Goal: Task Accomplishment & Management: Manage account settings

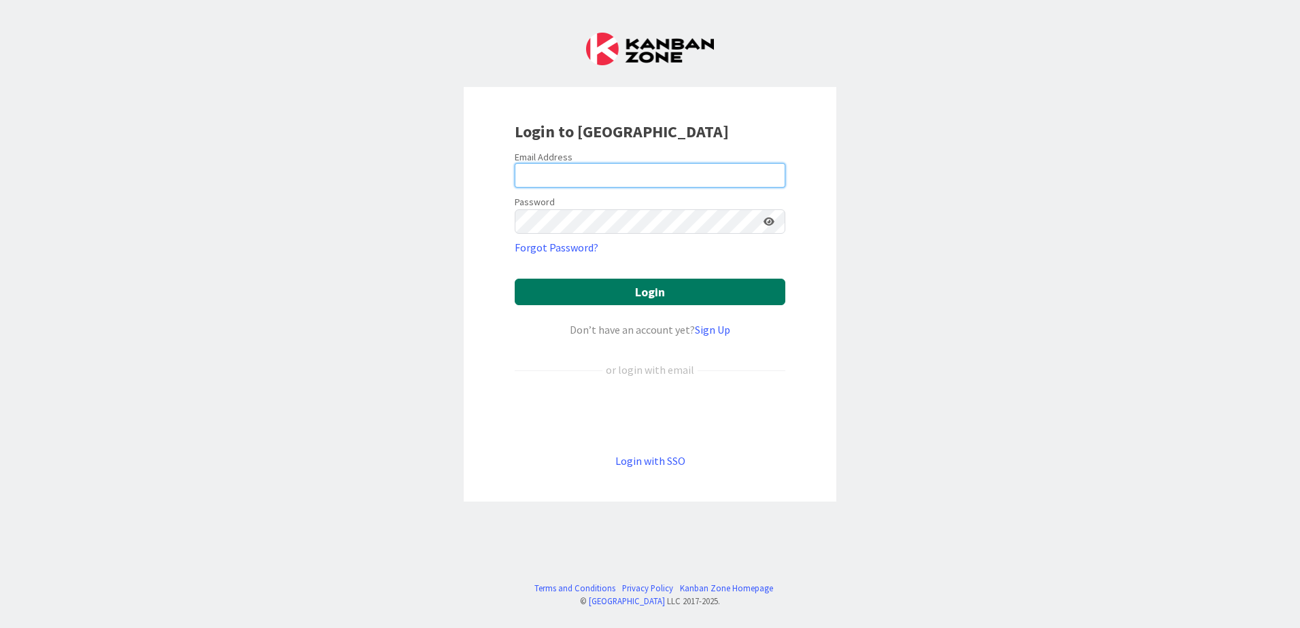
type input "[EMAIL_ADDRESS][DOMAIN_NAME]"
click at [640, 299] on button "Login" at bounding box center [650, 292] width 271 height 27
